Goal: Download file/media

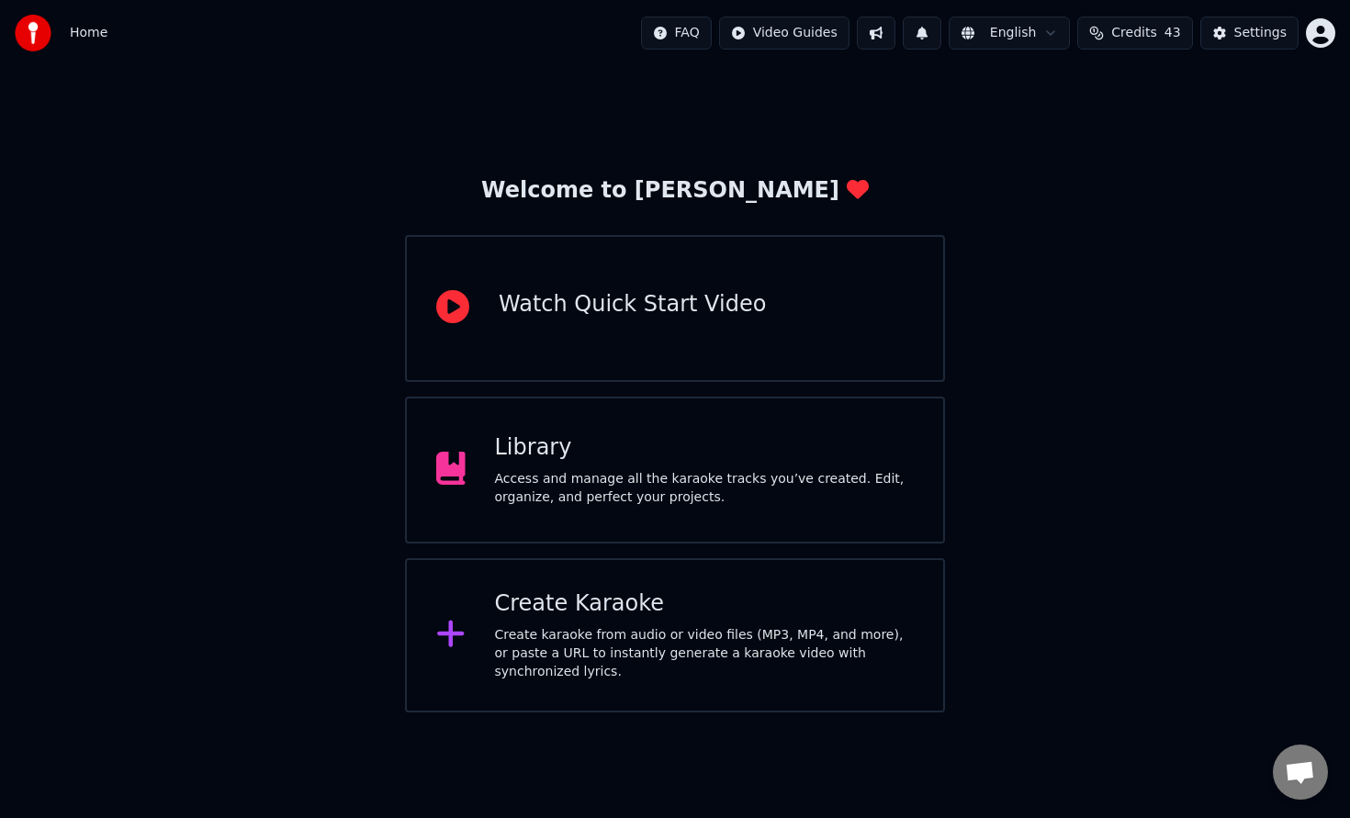
click at [742, 499] on div "Access and manage all the karaoke tracks you’ve created. Edit, organize, and pe…" at bounding box center [705, 488] width 420 height 37
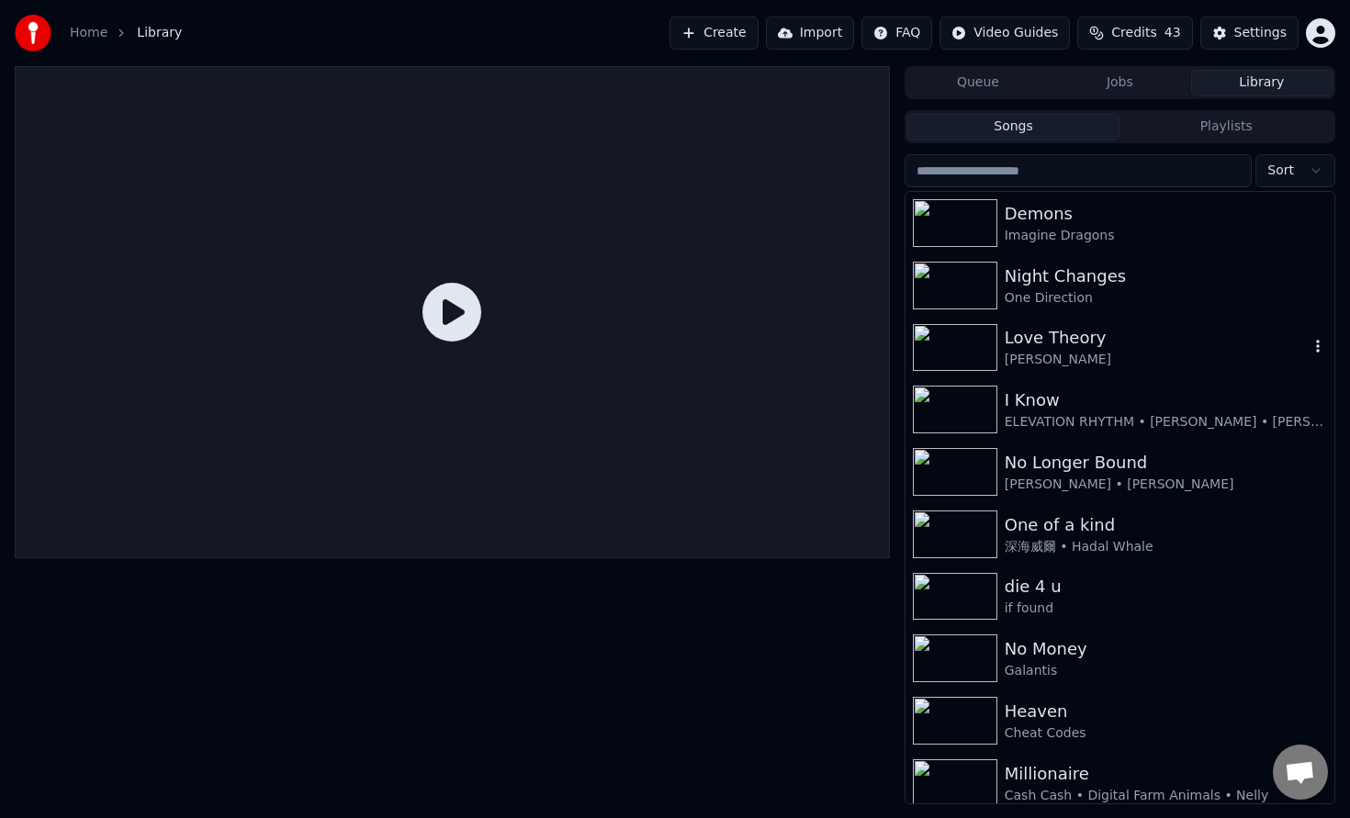
click at [1108, 362] on div "[PERSON_NAME]" at bounding box center [1157, 360] width 304 height 18
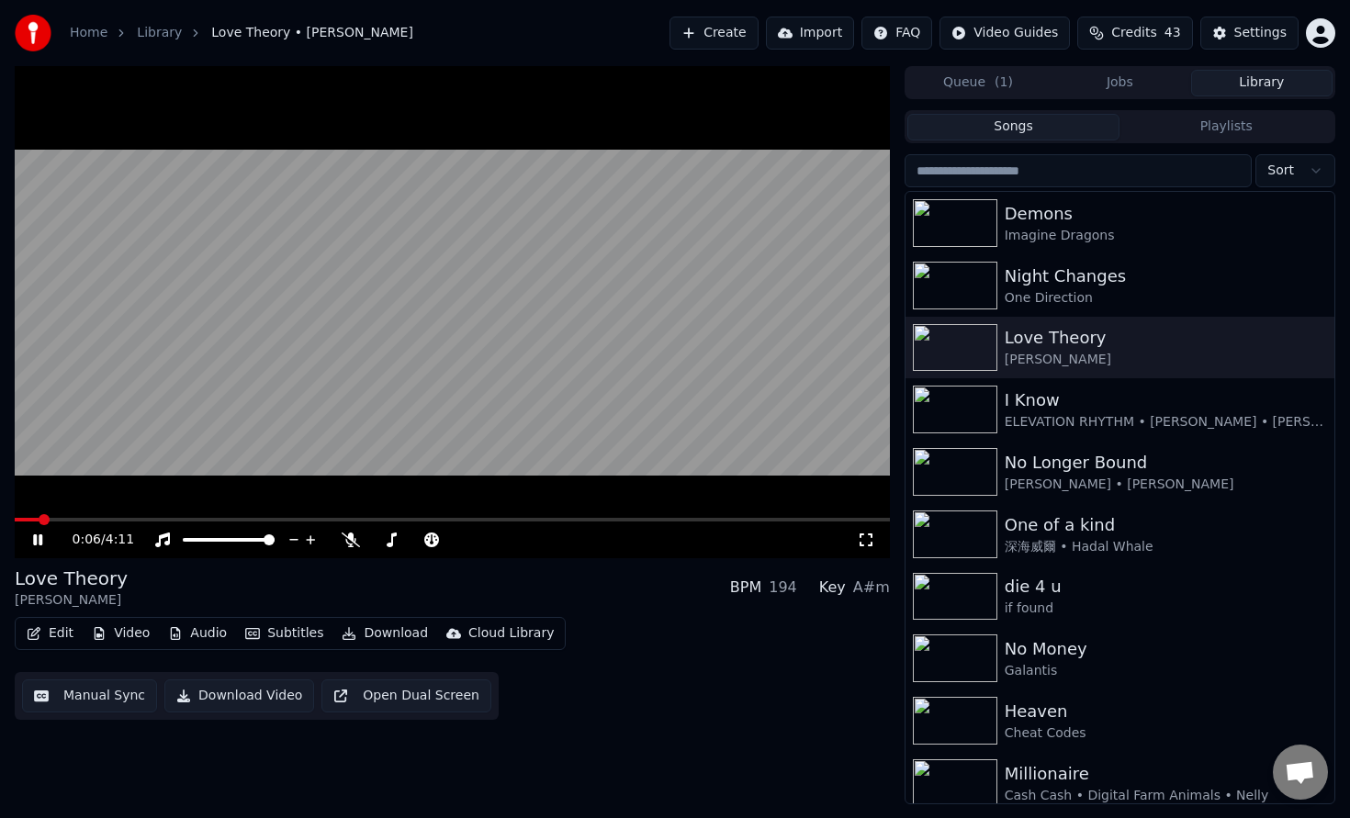
click at [393, 630] on button "Download" at bounding box center [384, 634] width 101 height 26
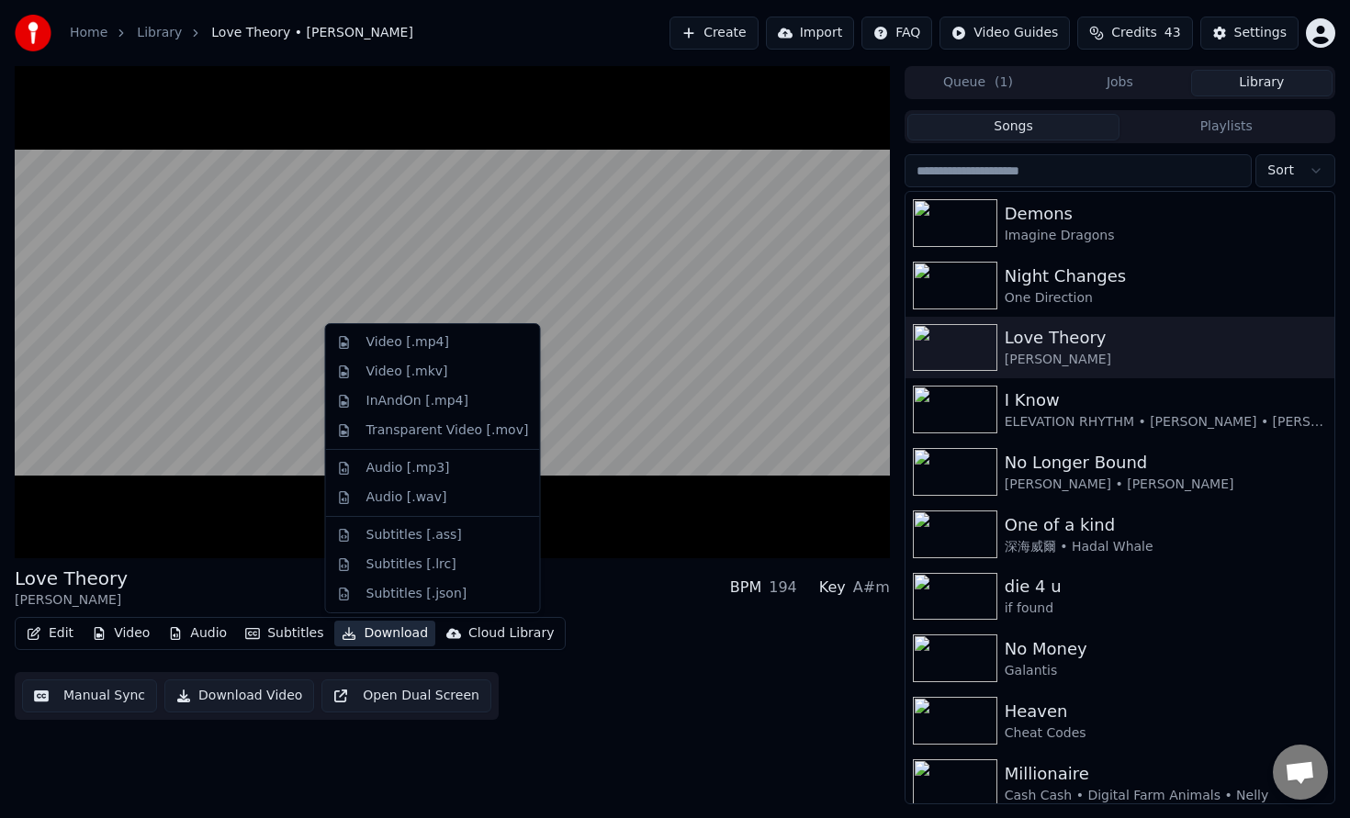
click at [622, 581] on div "Love Theory [PERSON_NAME] BPM 194 Key A#m" at bounding box center [452, 588] width 875 height 44
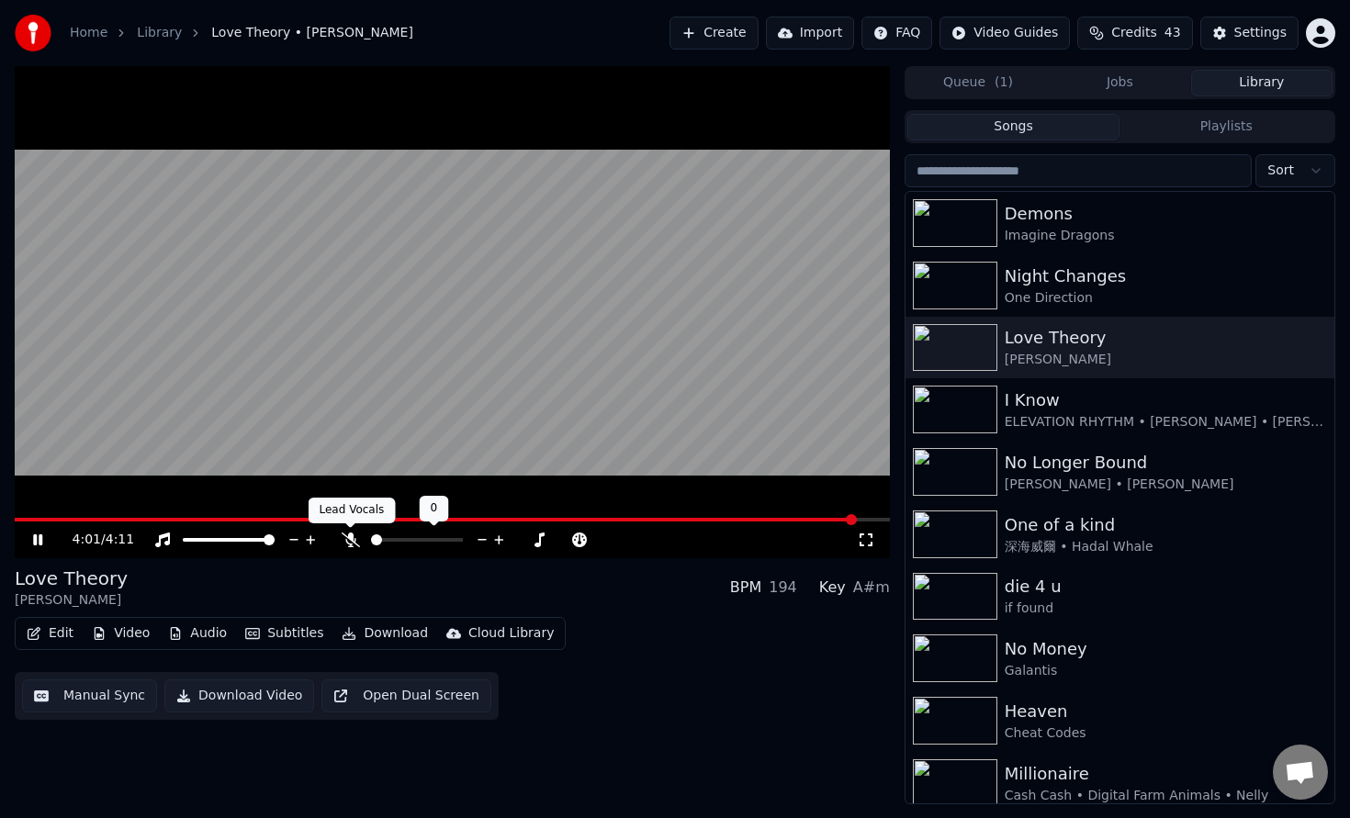
click at [344, 539] on icon at bounding box center [351, 540] width 18 height 15
click at [371, 541] on span at bounding box center [379, 540] width 16 height 4
click at [388, 546] on span at bounding box center [382, 540] width 11 height 11
click at [682, 521] on span at bounding box center [449, 520] width 869 height 4
click at [752, 512] on video at bounding box center [452, 312] width 875 height 492
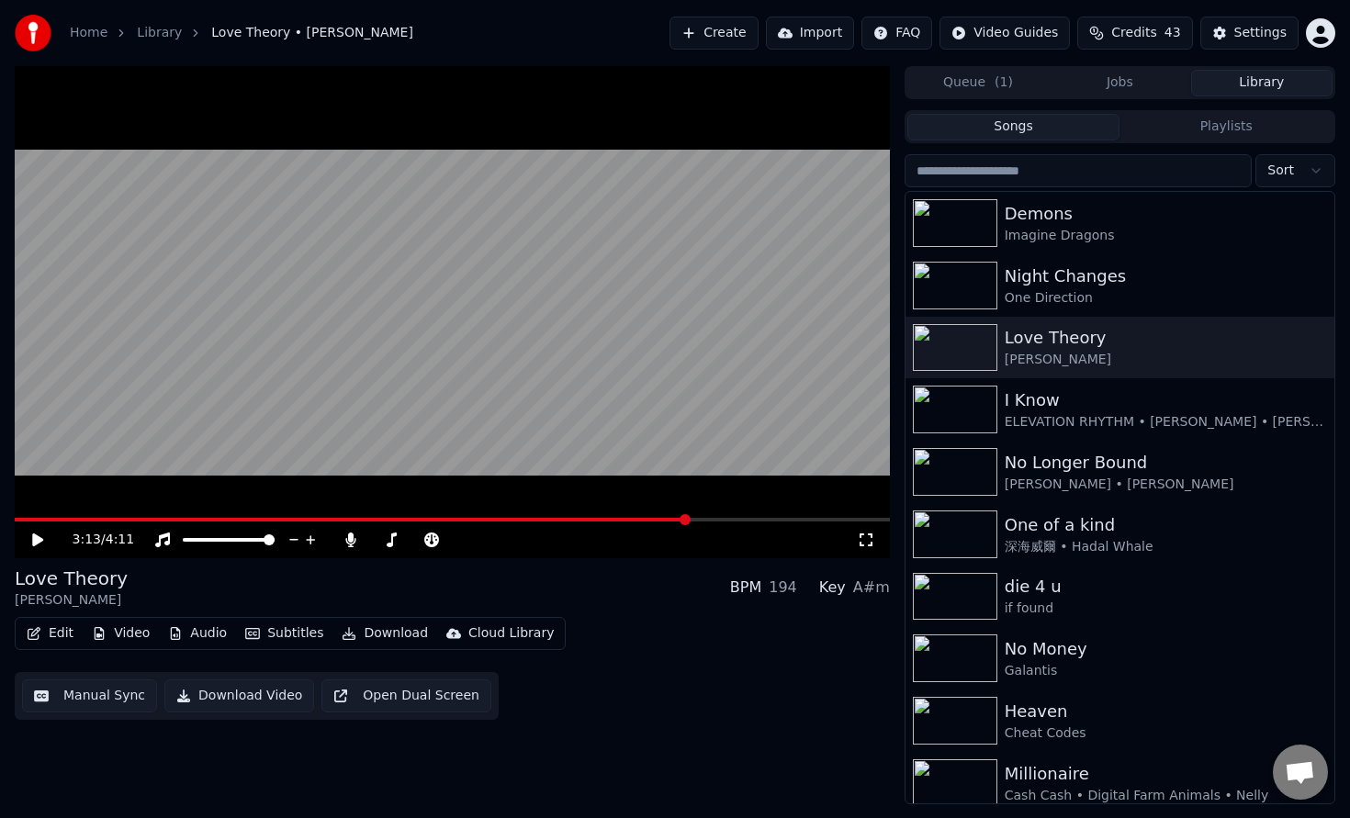
click at [713, 412] on video at bounding box center [452, 312] width 875 height 492
click at [85, 636] on button "Video" at bounding box center [120, 634] width 73 height 26
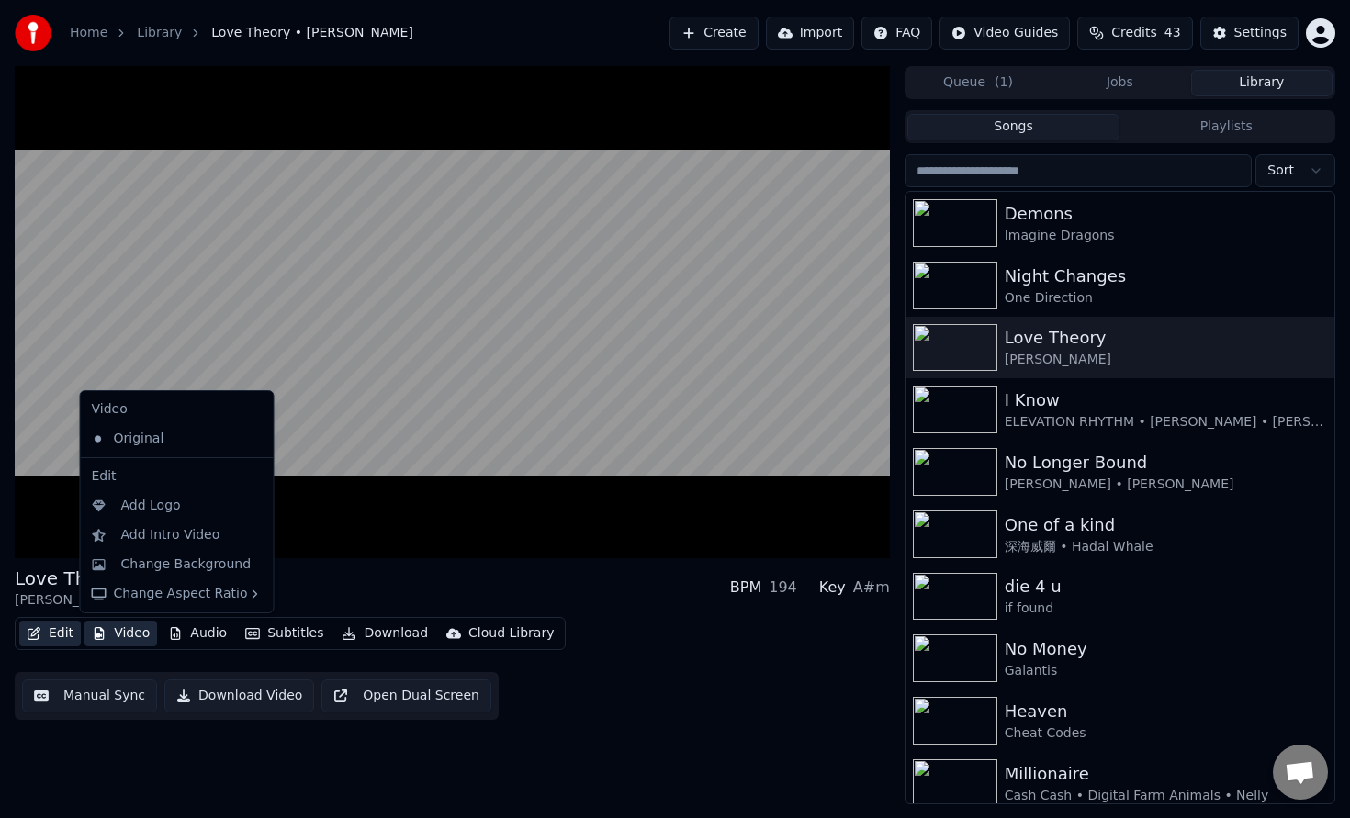
click at [62, 634] on button "Edit" at bounding box center [50, 634] width 62 height 26
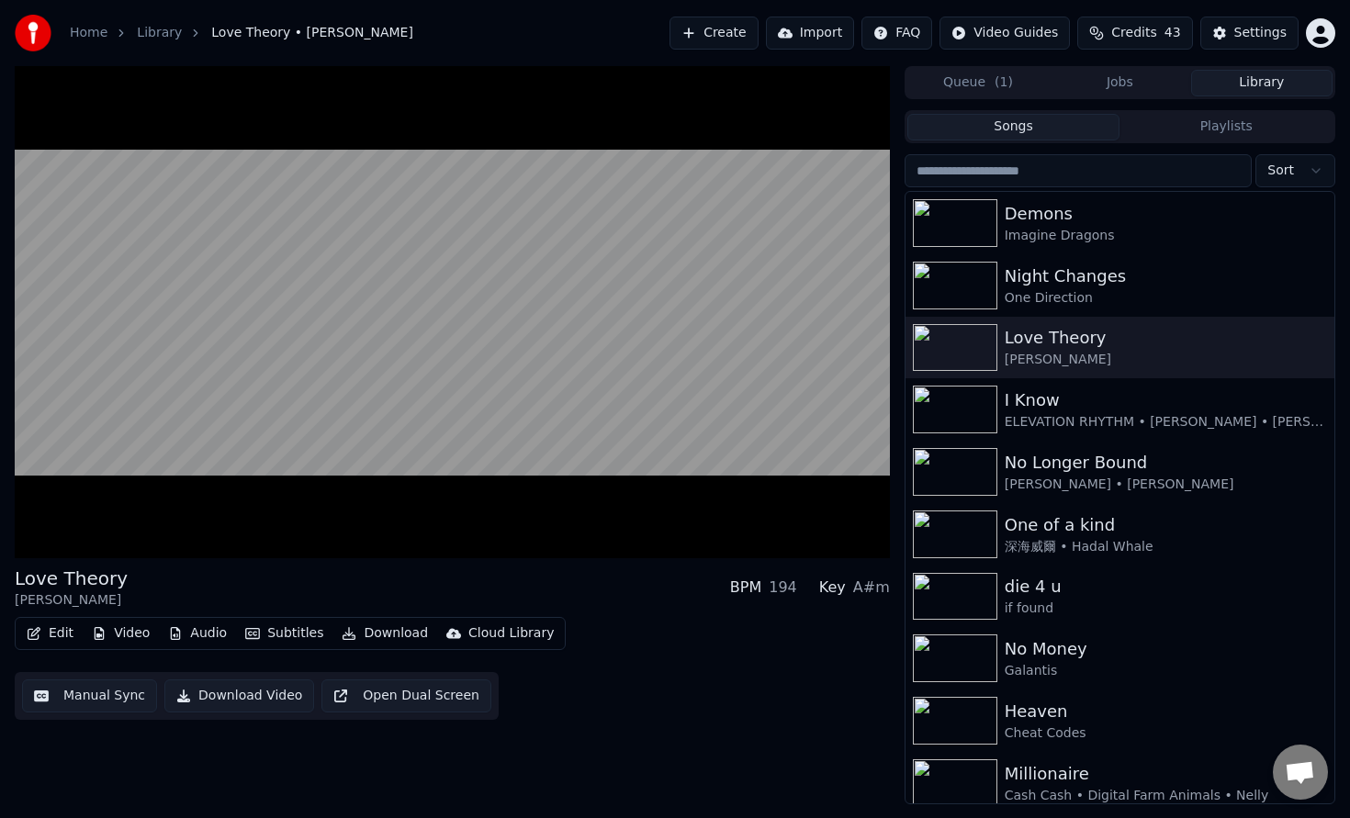
click at [62, 634] on button "Edit" at bounding box center [50, 634] width 62 height 26
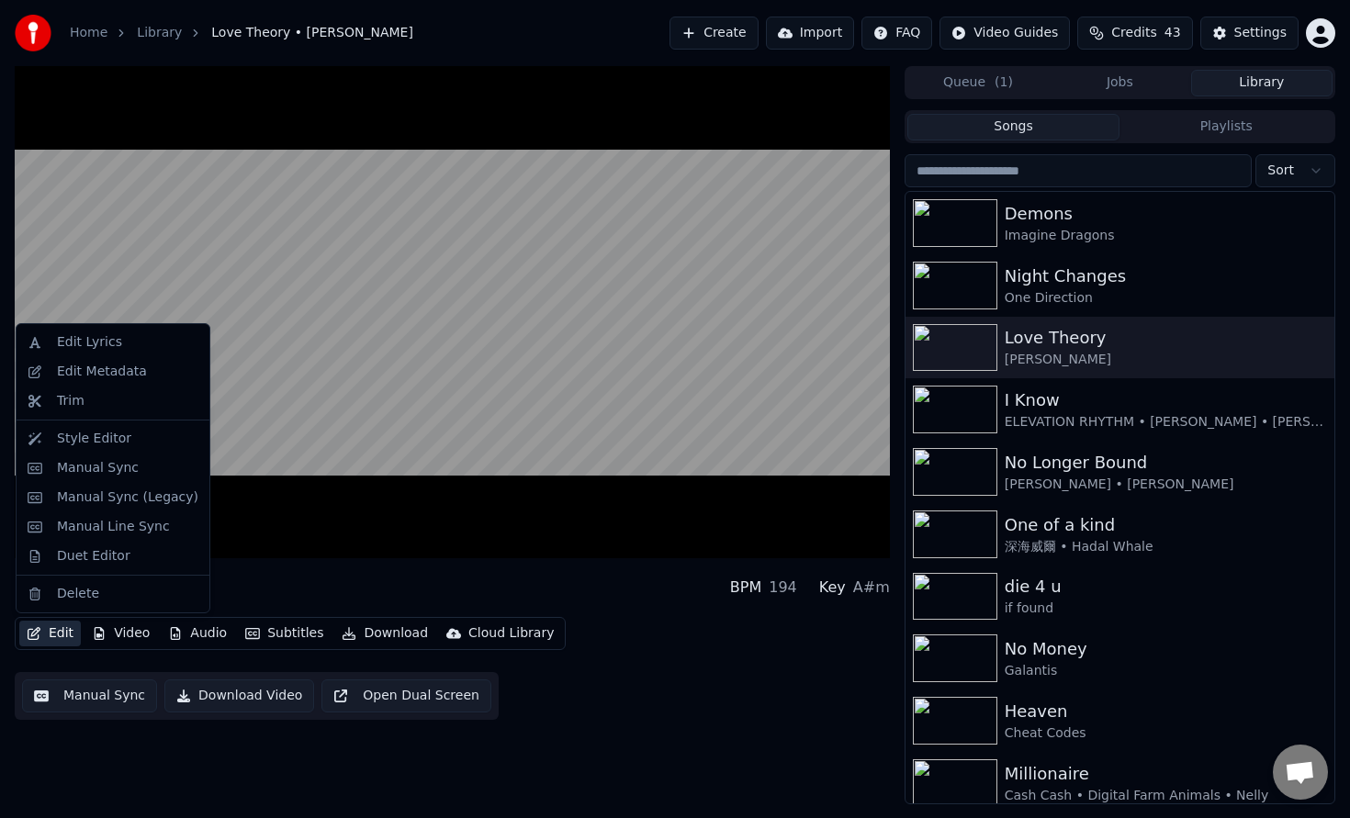
click at [62, 634] on button "Edit" at bounding box center [50, 634] width 62 height 26
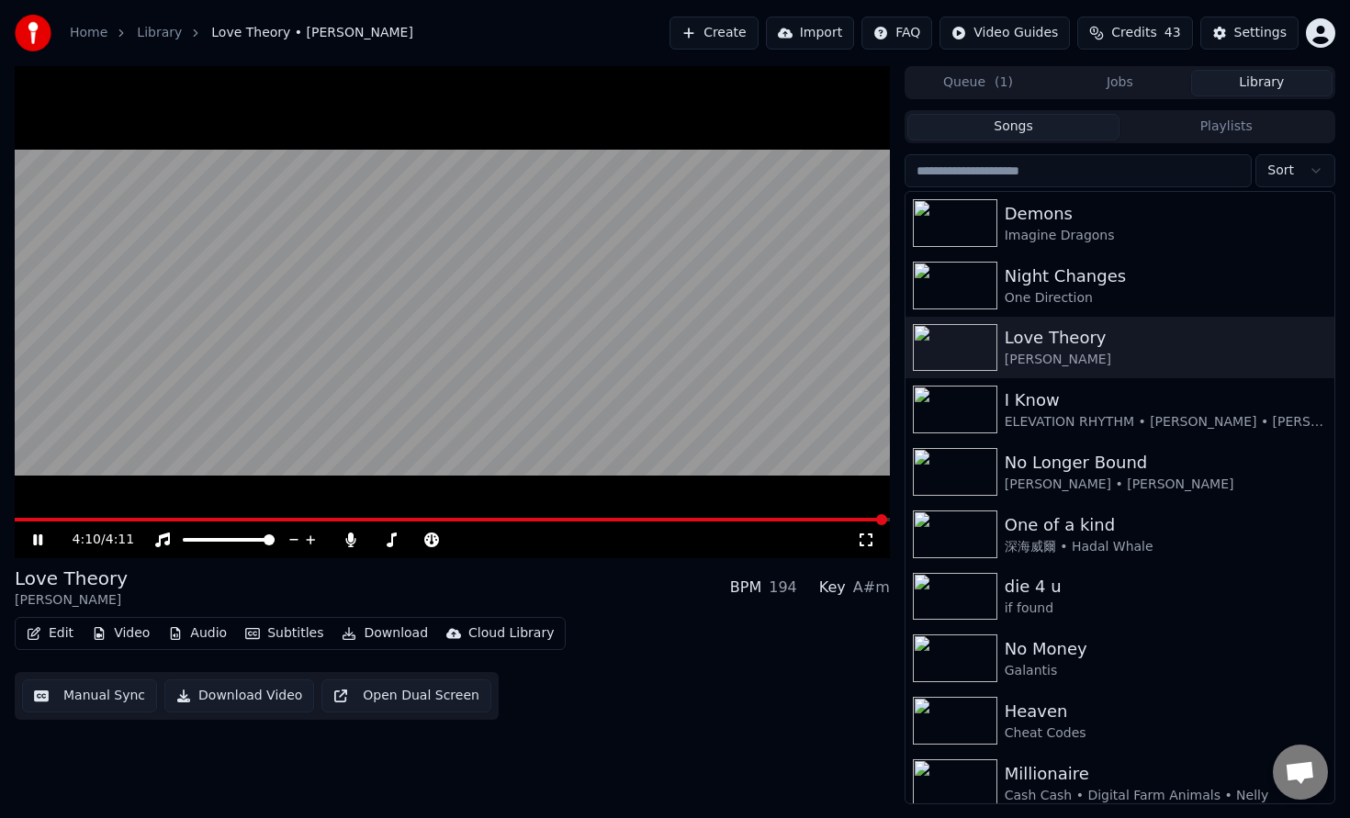
click at [380, 321] on video at bounding box center [452, 312] width 875 height 492
